Goal: Task Accomplishment & Management: Manage account settings

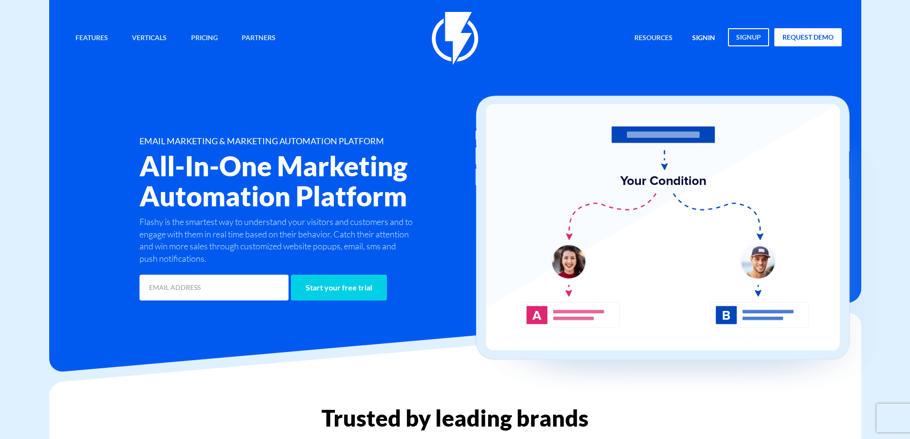
click at [704, 42] on link "signin" at bounding box center [703, 38] width 37 height 21
click at [702, 39] on link "signin" at bounding box center [703, 38] width 37 height 21
click at [712, 36] on link "signin" at bounding box center [703, 38] width 37 height 21
